Goal: Transaction & Acquisition: Purchase product/service

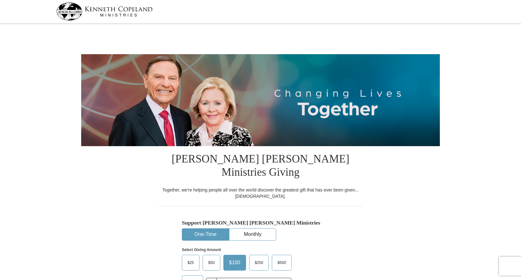
select select "VA"
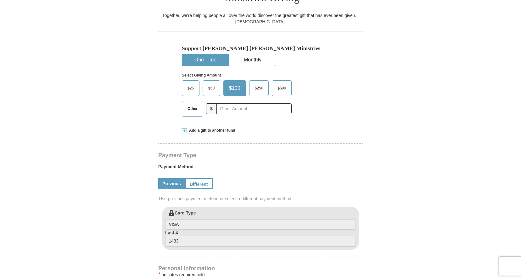
scroll to position [246, 0]
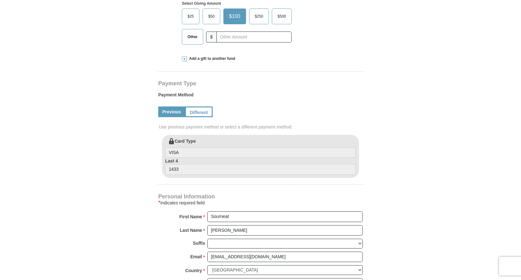
drag, startPoint x: 521, startPoint y: 14, endPoint x: 520, endPoint y: 77, distance: 62.9
click at [189, 32] on span "Other" at bounding box center [192, 36] width 16 height 9
click at [0, 0] on input "Other" at bounding box center [0, 0] width 0 height 0
click at [183, 56] on span at bounding box center [184, 58] width 5 height 5
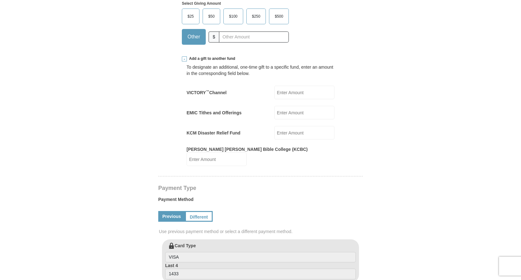
click at [293, 106] on input "EMIC Tithes and Offerings" at bounding box center [304, 113] width 60 height 14
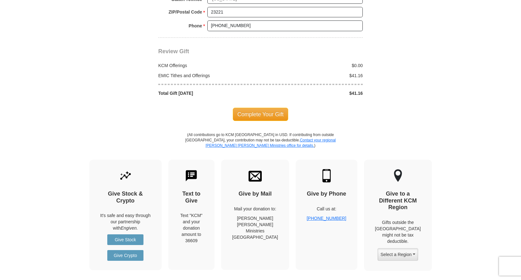
scroll to position [630, 0]
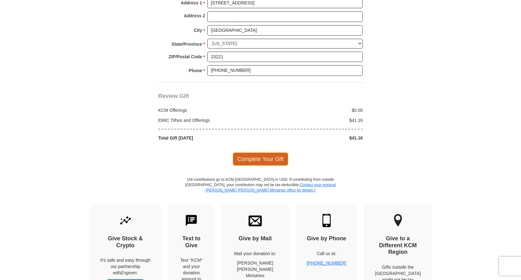
type input "41.16"
click at [265, 152] on span "Complete Your Gift" at bounding box center [261, 158] width 56 height 13
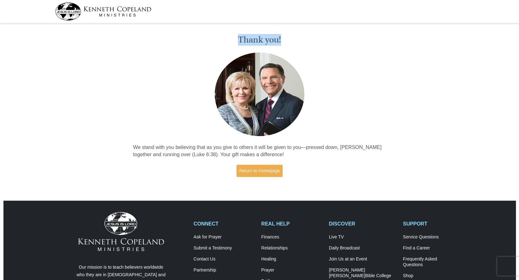
drag, startPoint x: 191, startPoint y: 77, endPoint x: 153, endPoint y: 36, distance: 55.2
click at [153, 36] on div "Thank you! We stand with you believing that as you give to others it will be gi…" at bounding box center [259, 103] width 259 height 156
